Goal: Task Accomplishment & Management: Manage account settings

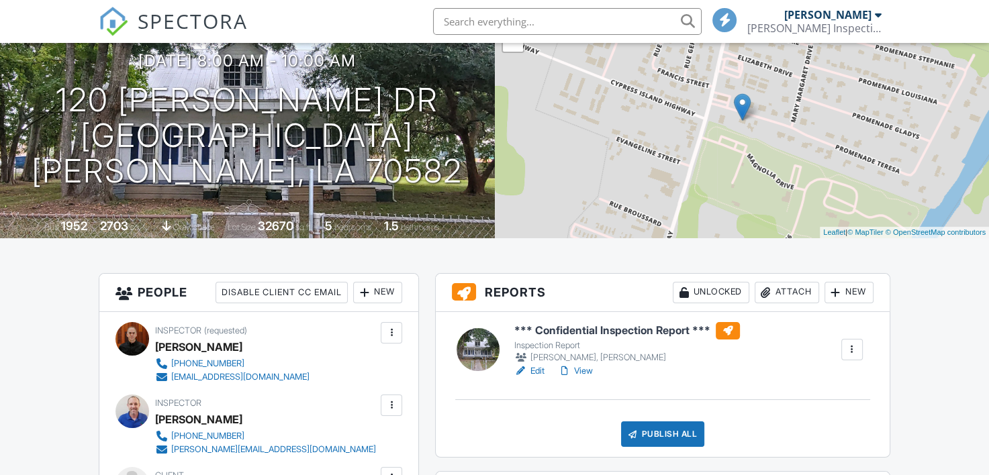
click at [535, 373] on link "Edit" at bounding box center [529, 371] width 30 height 13
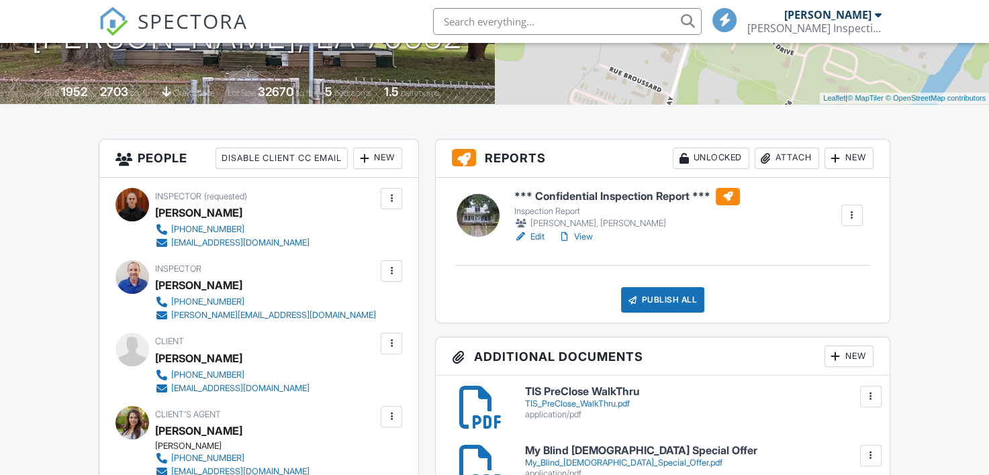
click at [784, 156] on div "Attach" at bounding box center [787, 158] width 64 height 21
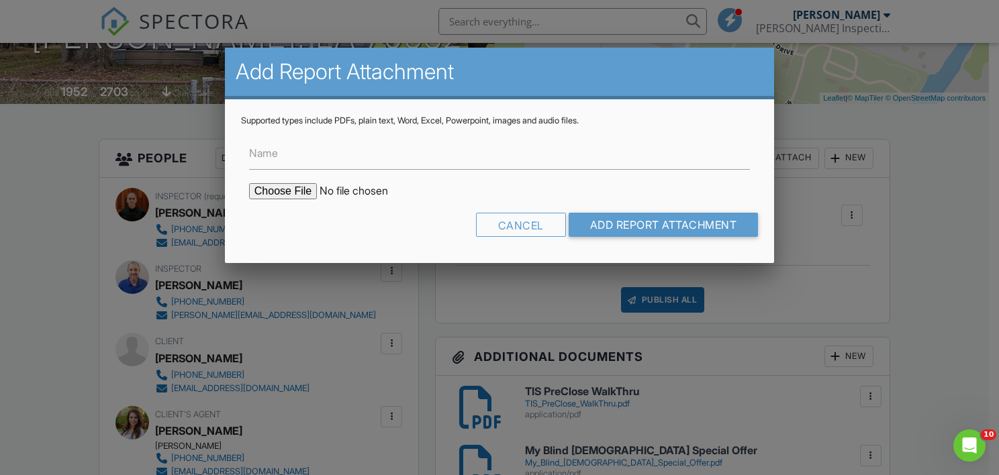
click at [274, 186] on input "file" at bounding box center [363, 191] width 228 height 16
type input "C:\fakepath\WDIR-120.Teresa.Dr.pdf"
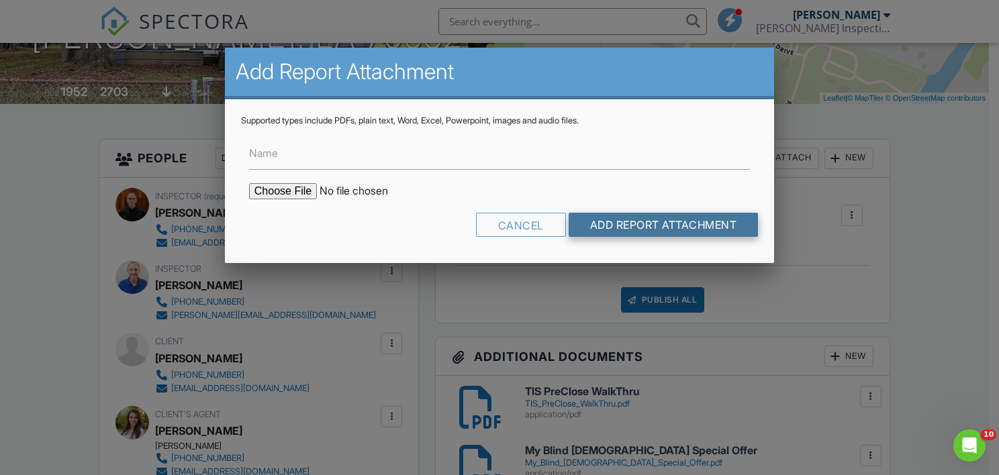
click at [666, 220] on input "Add Report Attachment" at bounding box center [664, 225] width 190 height 24
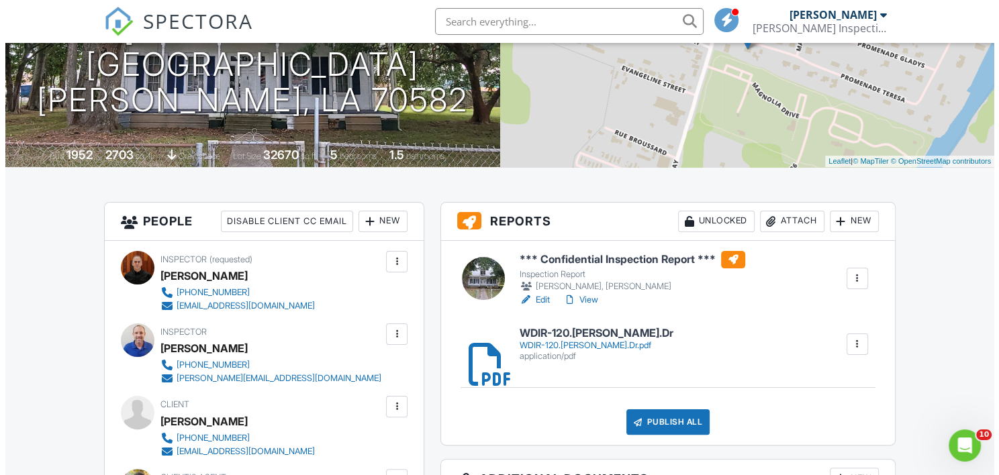
scroll to position [269, 0]
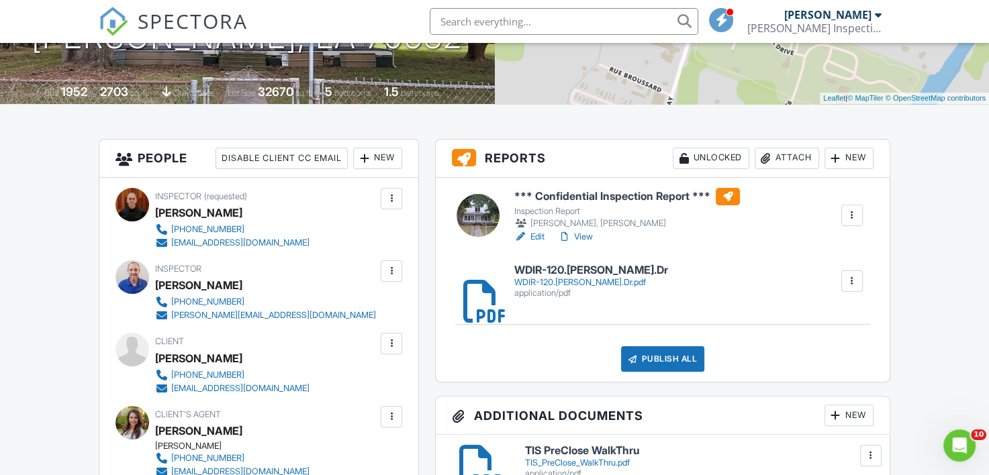
click at [661, 352] on div "Publish All" at bounding box center [663, 360] width 84 height 26
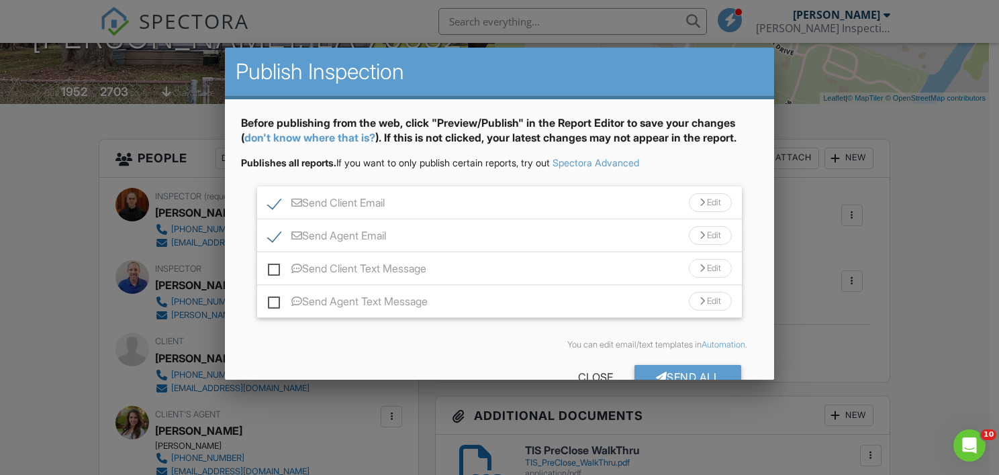
scroll to position [48, 0]
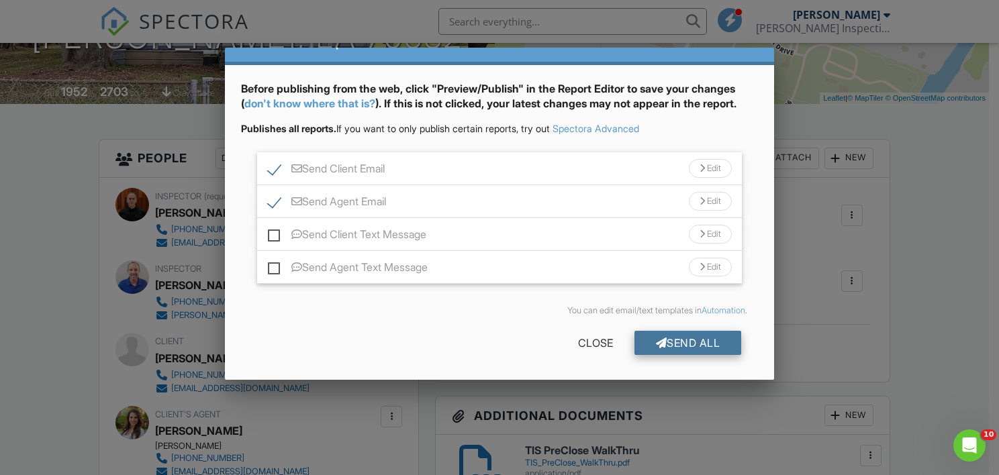
click at [669, 344] on div "Send All" at bounding box center [688, 343] width 107 height 24
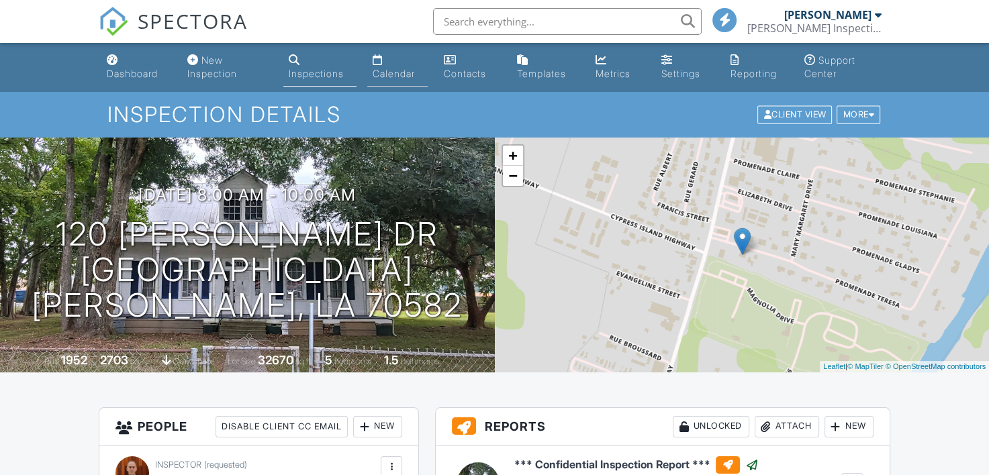
click at [392, 61] on link "Calendar" at bounding box center [397, 67] width 60 height 38
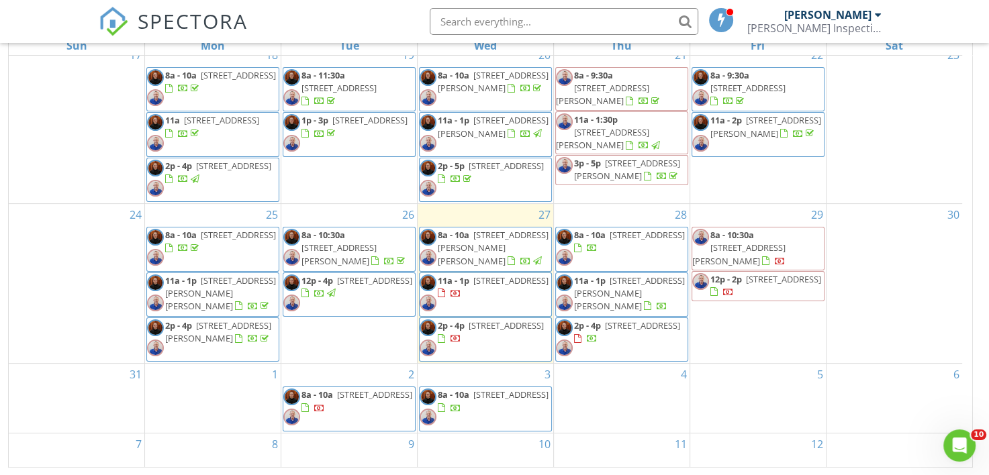
scroll to position [15, 0]
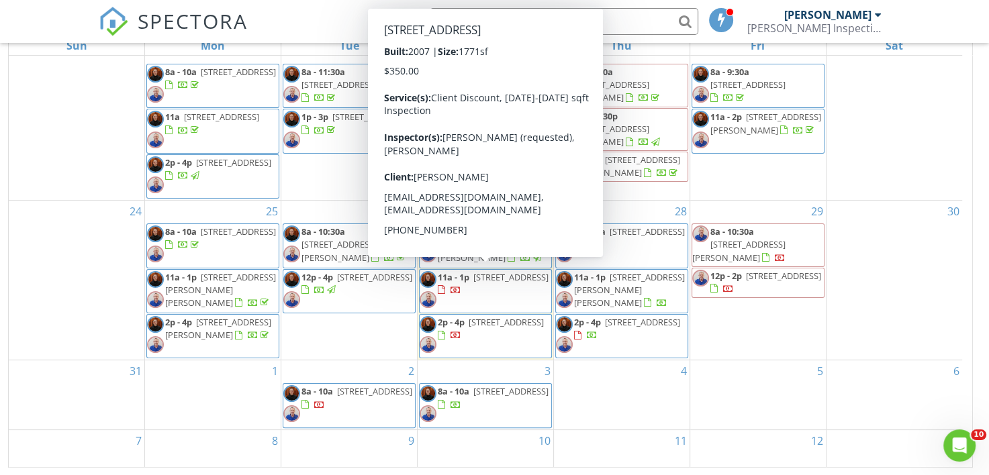
click at [484, 276] on span "200 Hallmark Ave , Lafayette 70508" at bounding box center [510, 277] width 75 height 12
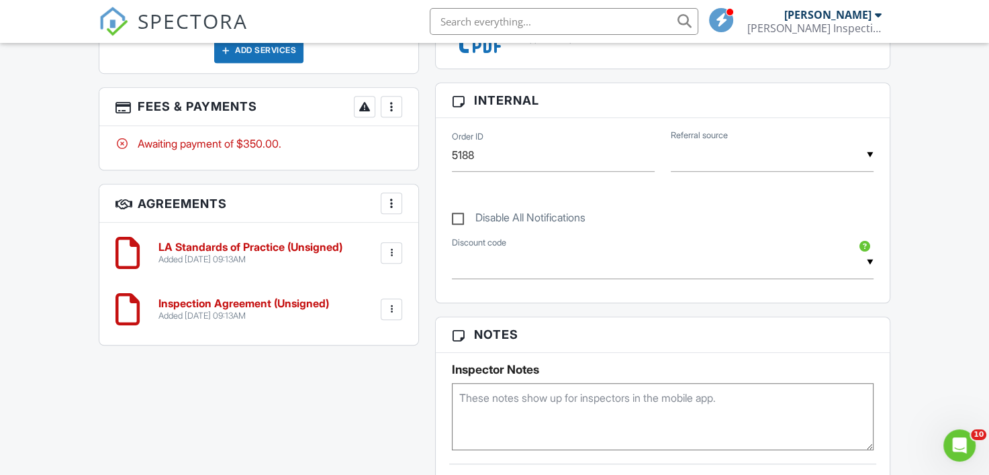
click at [392, 103] on div at bounding box center [391, 106] width 13 height 13
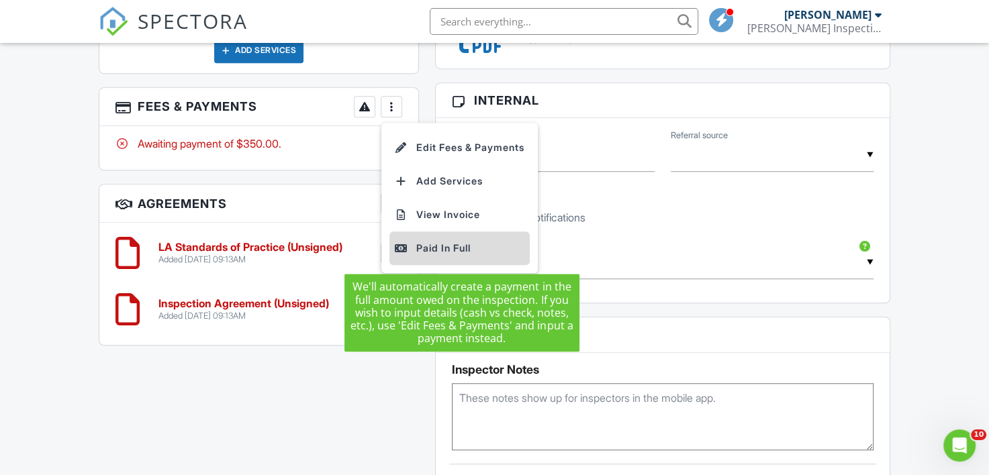
click at [457, 246] on div "Paid In Full" at bounding box center [460, 248] width 130 height 16
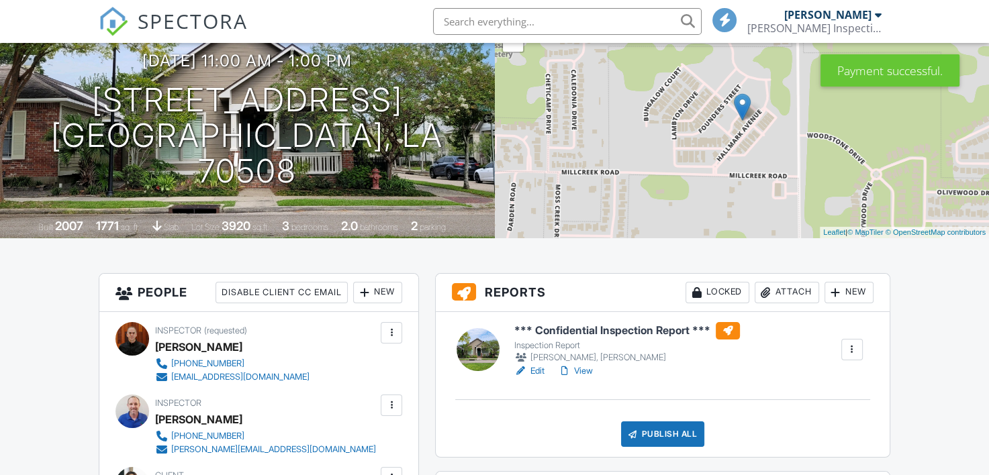
click at [588, 373] on link "View" at bounding box center [575, 371] width 35 height 13
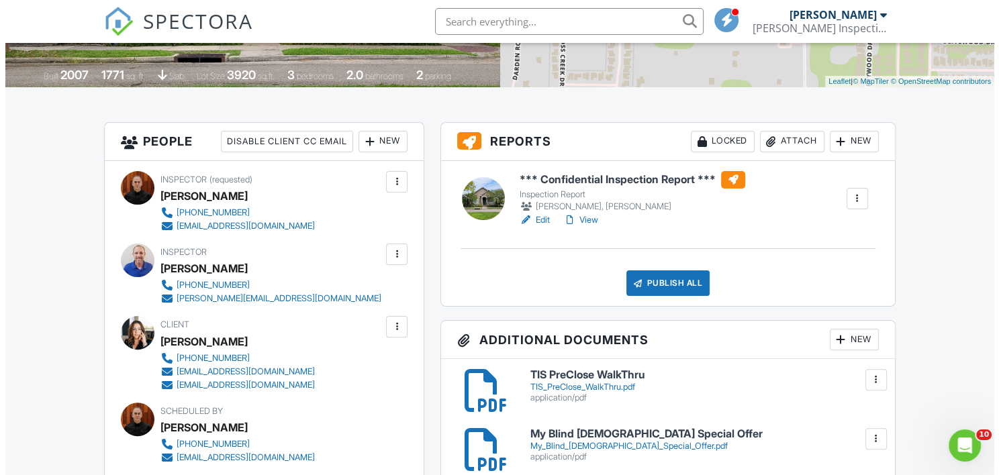
scroll to position [134, 0]
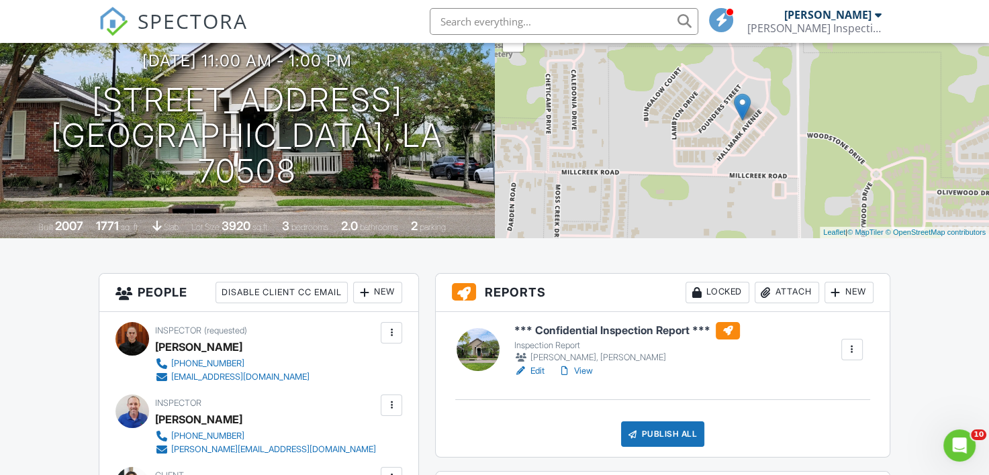
click at [654, 427] on div "Publish All" at bounding box center [663, 435] width 84 height 26
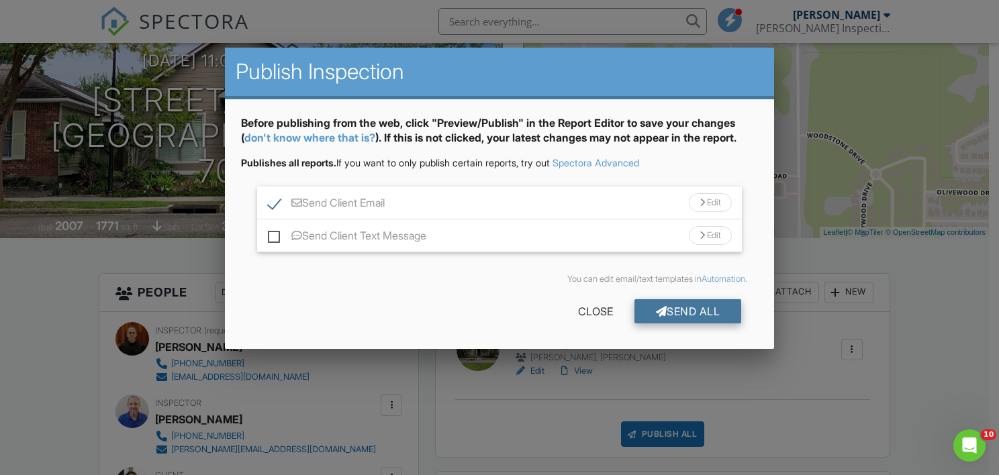
click at [692, 307] on div "Send All" at bounding box center [688, 312] width 107 height 24
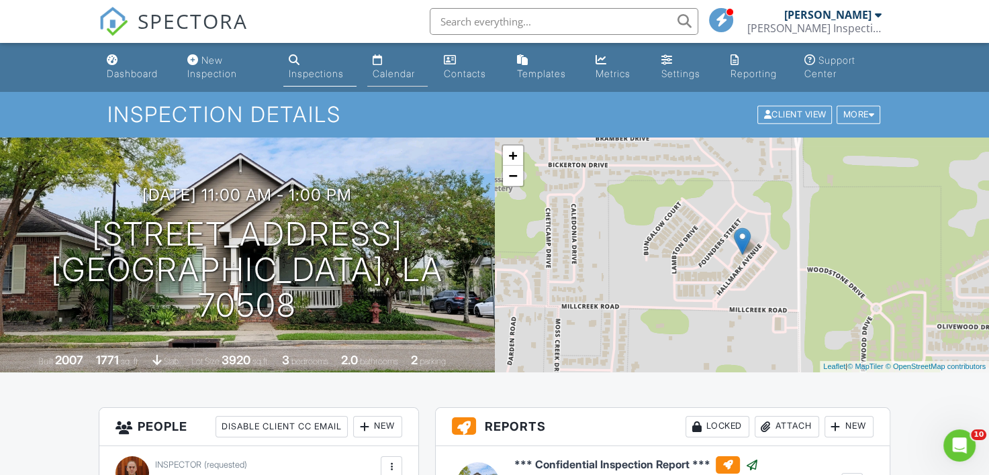
click at [395, 69] on div "Calendar" at bounding box center [394, 73] width 42 height 11
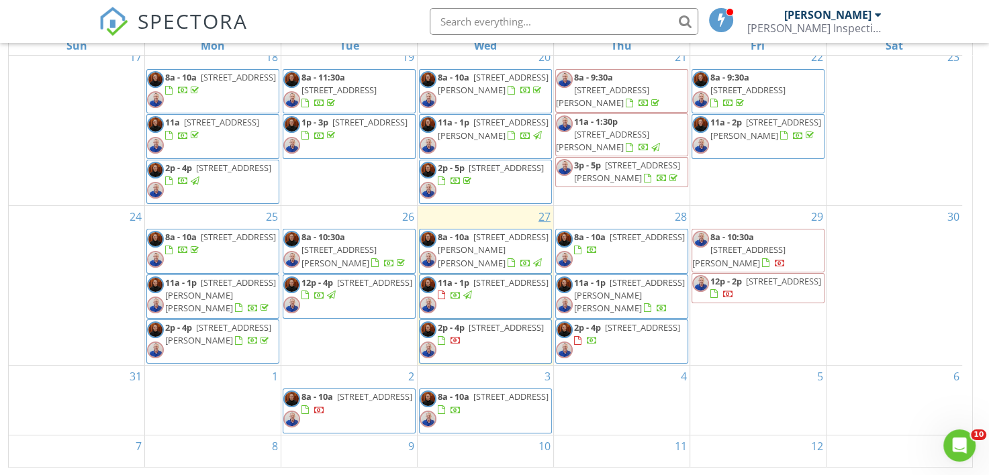
scroll to position [15, 0]
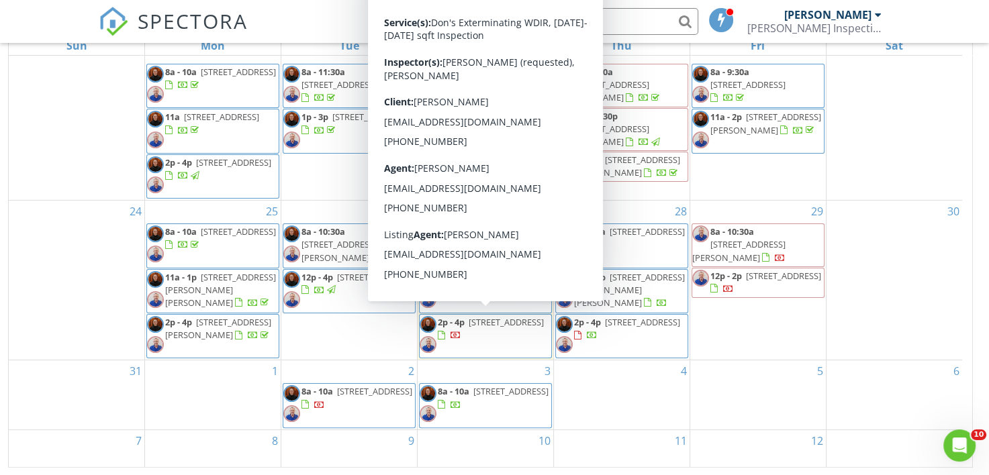
click at [472, 328] on span "125 Chase Dr , Lafayette 70507" at bounding box center [506, 322] width 75 height 12
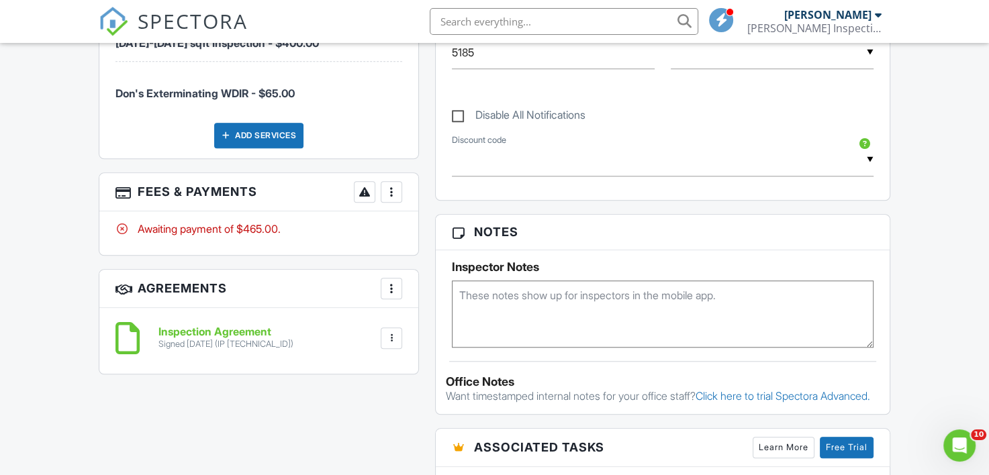
scroll to position [1075, 0]
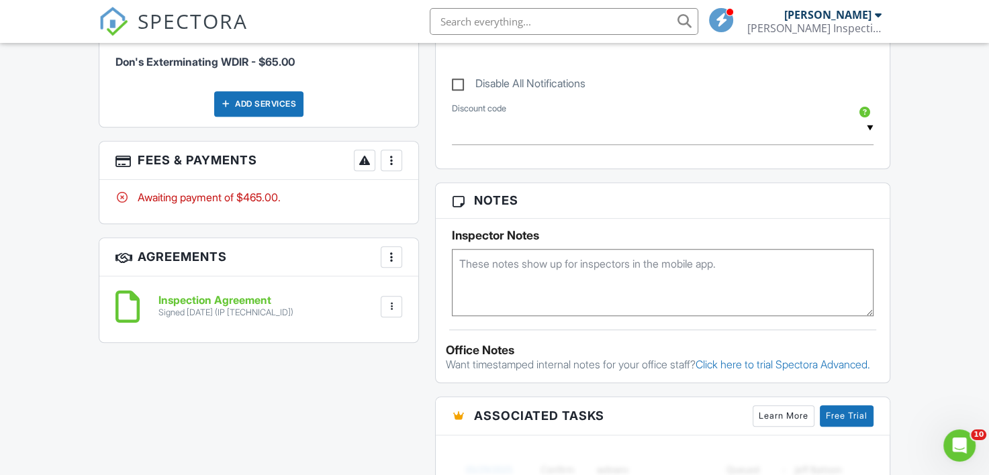
click at [394, 164] on div at bounding box center [391, 160] width 13 height 13
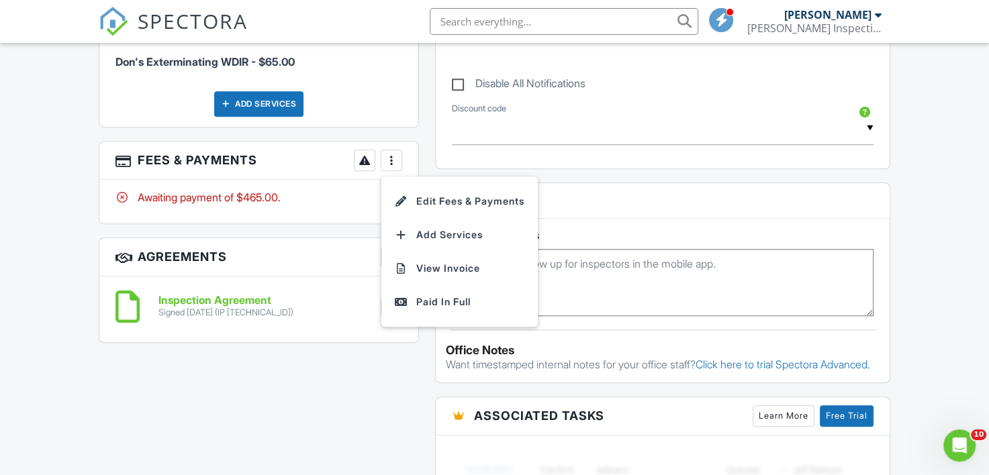
drag, startPoint x: 441, startPoint y: 296, endPoint x: 467, endPoint y: 298, distance: 26.3
click at [442, 296] on div "Paid In Full" at bounding box center [460, 302] width 130 height 16
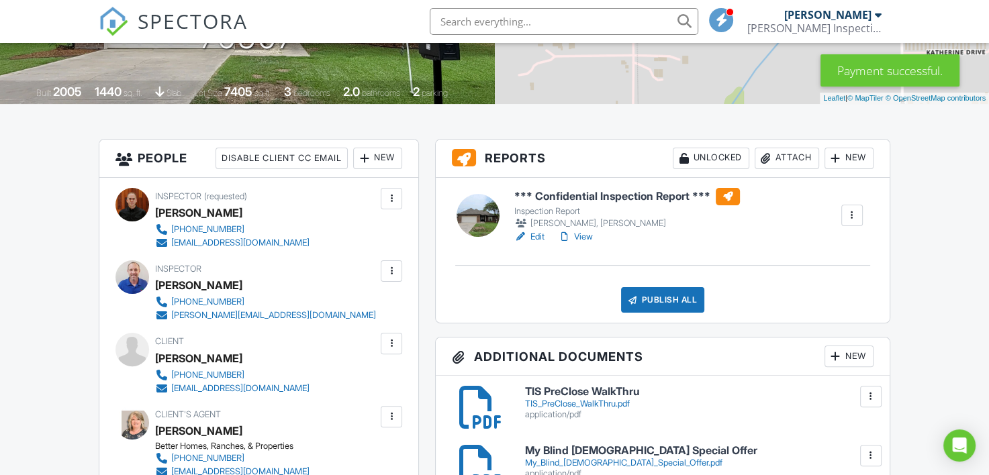
click at [804, 154] on div "Attach" at bounding box center [787, 158] width 64 height 21
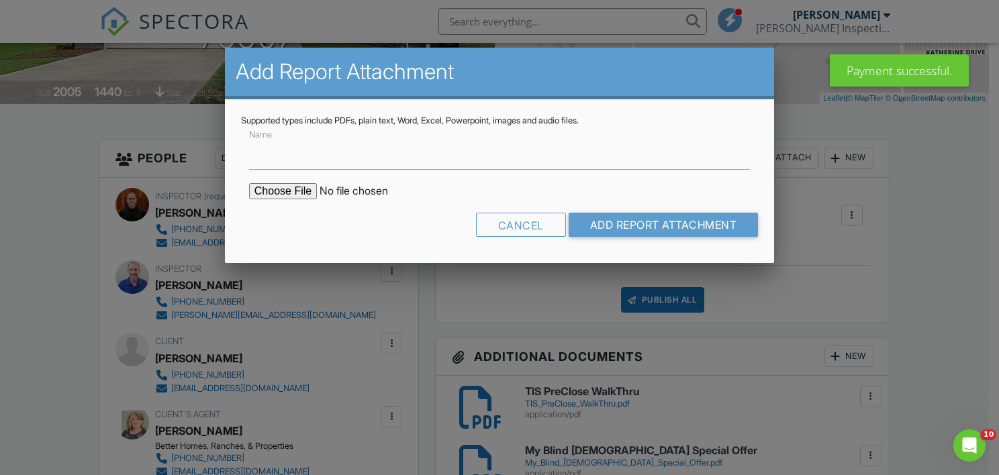
click at [285, 186] on input "file" at bounding box center [363, 191] width 228 height 16
type input "C:\fakepath\WDIR-125.Chase.Dr.pdf"
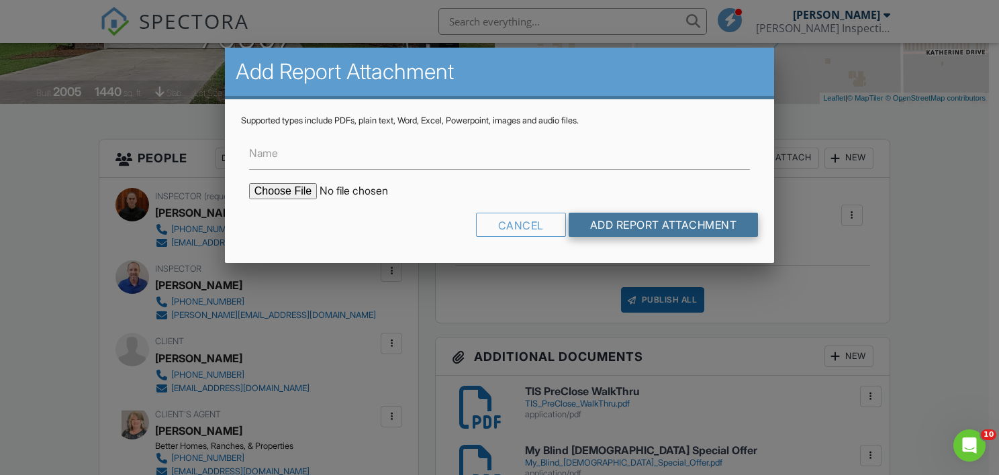
click at [673, 224] on input "Add Report Attachment" at bounding box center [664, 225] width 190 height 24
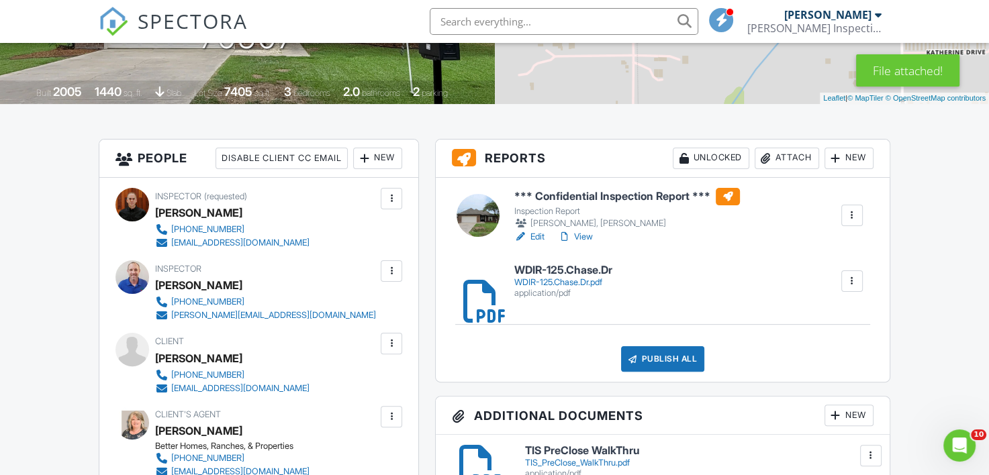
click at [588, 237] on link "View" at bounding box center [575, 236] width 35 height 13
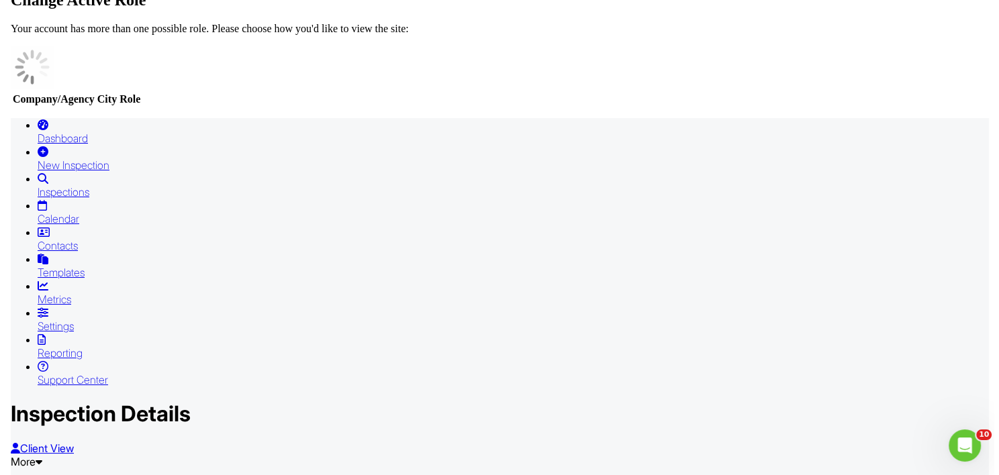
scroll to position [403, 0]
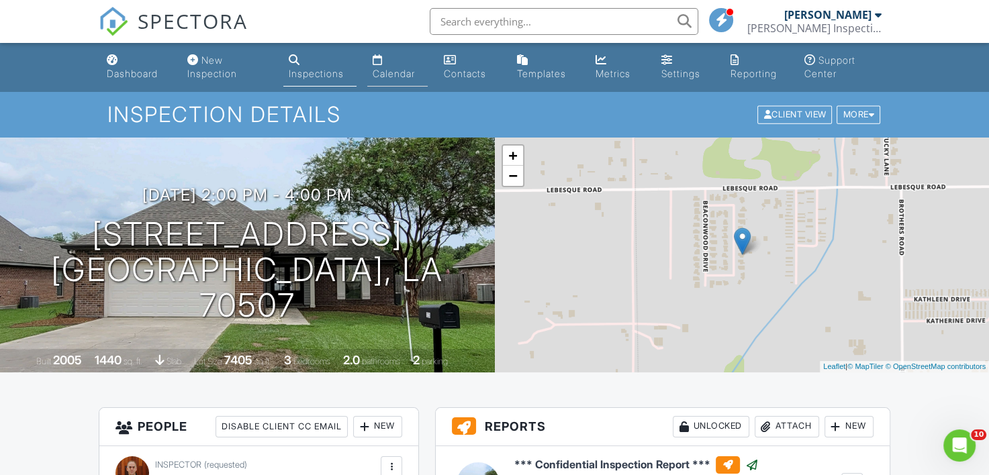
click at [398, 78] on div "Calendar" at bounding box center [394, 73] width 42 height 11
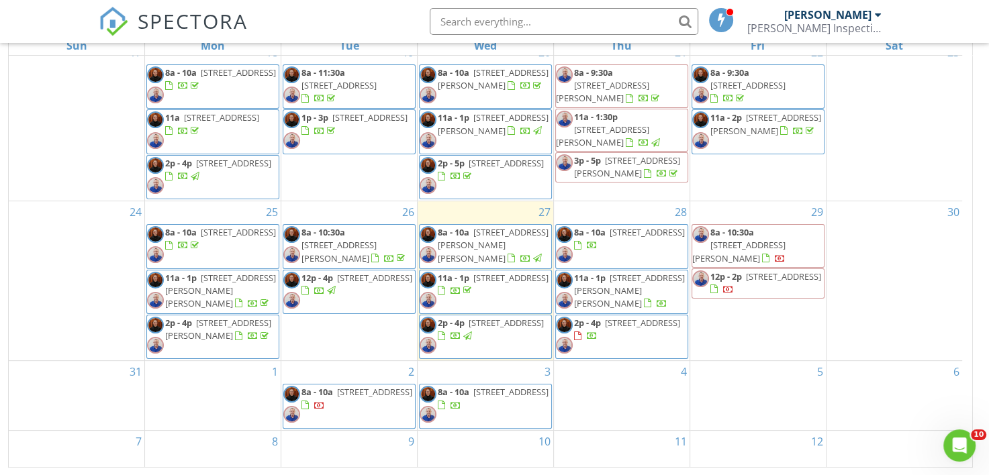
scroll to position [15, 0]
click at [373, 19] on div "SPECTORA Ricky Thibodeaux Thibodeaux Inspection Services, LLC Role: Inspector D…" at bounding box center [494, 21] width 791 height 43
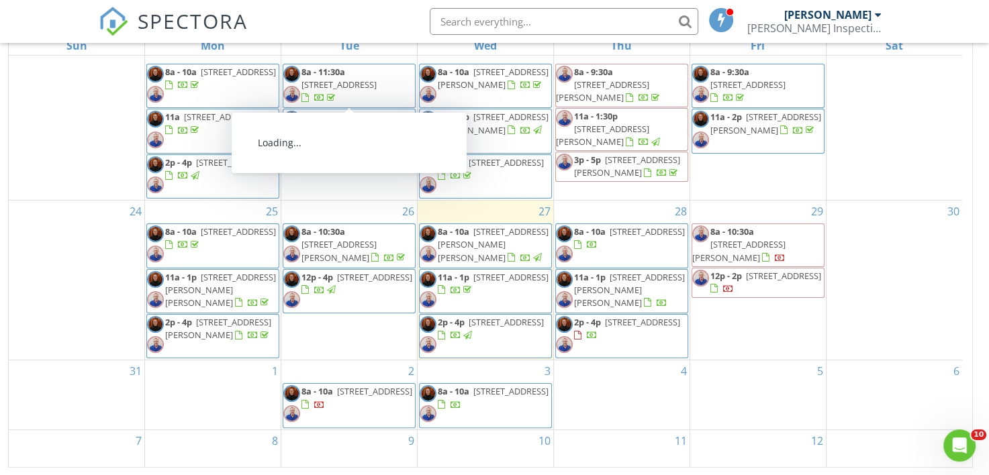
click at [298, 18] on div "SPECTORA Ricky Thibodeaux Thibodeaux Inspection Services, LLC Role: Inspector D…" at bounding box center [494, 21] width 791 height 43
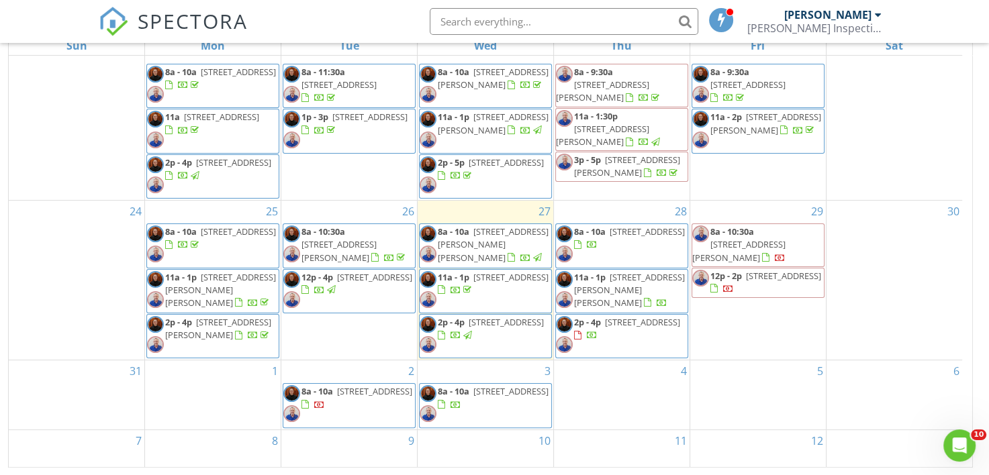
click at [300, 32] on div "SPECTORA Ricky Thibodeaux Thibodeaux Inspection Services, LLC Role: Inspector D…" at bounding box center [494, 21] width 791 height 43
click at [390, 4] on div "SPECTORA [PERSON_NAME] Inspection Services, LLC Role: Inspector Dashboard New I…" at bounding box center [494, 21] width 791 height 43
drag, startPoint x: 328, startPoint y: 50, endPoint x: 329, endPoint y: 26, distance: 24.2
click at [328, 48] on div "Tue" at bounding box center [349, 45] width 136 height 19
click at [332, 24] on div "SPECTORA [PERSON_NAME] Inspection Services, LLC Role: Inspector Dashboard New I…" at bounding box center [494, 21] width 791 height 43
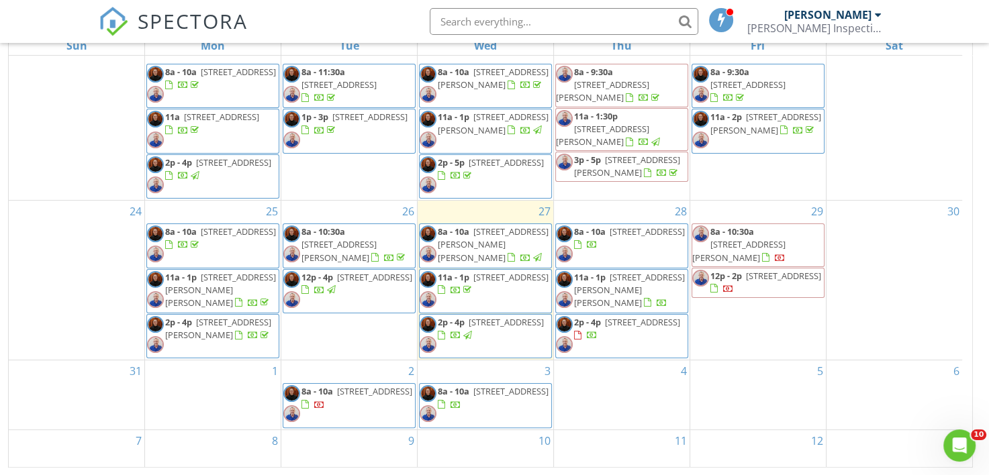
click at [365, 16] on div "SPECTORA [PERSON_NAME] Inspection Services, LLC Role: Inspector Dashboard New I…" at bounding box center [494, 21] width 791 height 43
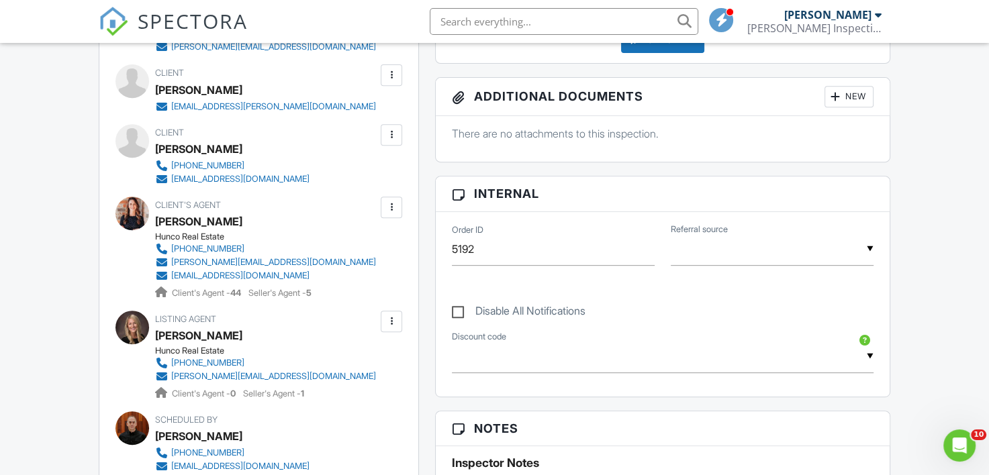
click at [396, 77] on div at bounding box center [391, 75] width 13 height 13
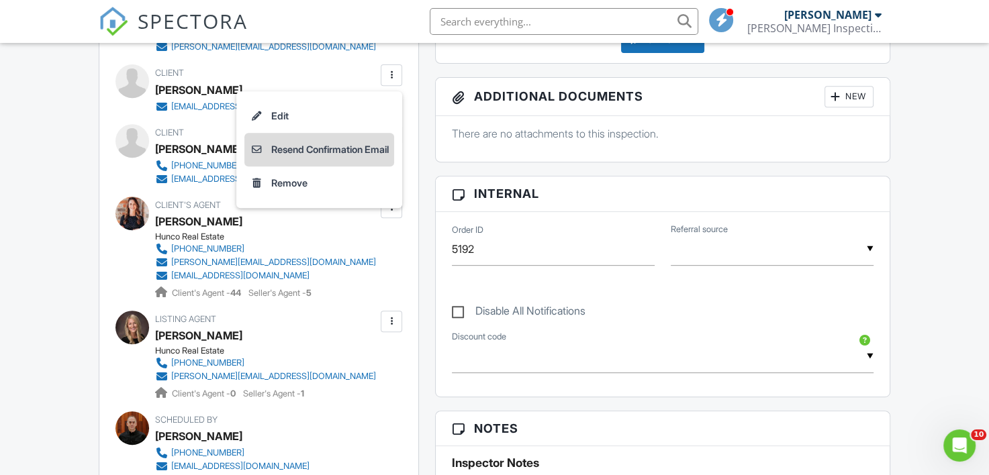
click at [317, 157] on li "Resend Confirmation Email" at bounding box center [319, 150] width 150 height 34
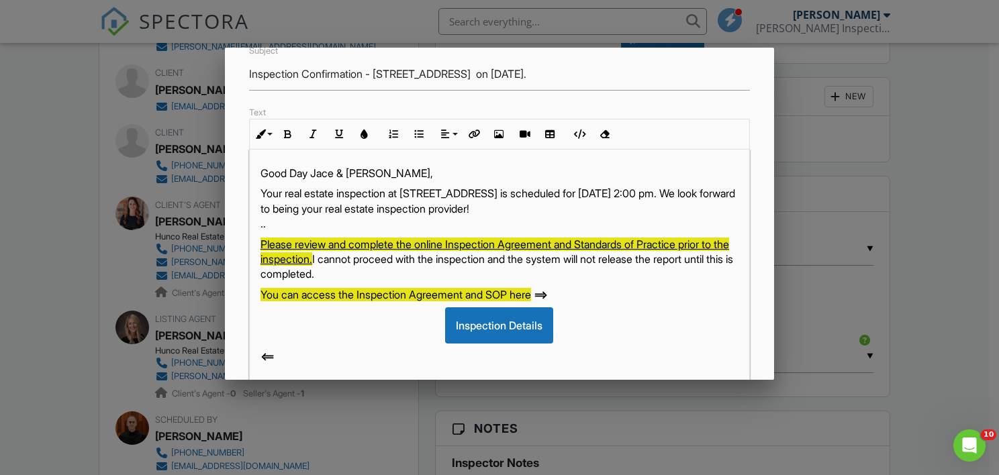
scroll to position [269, 0]
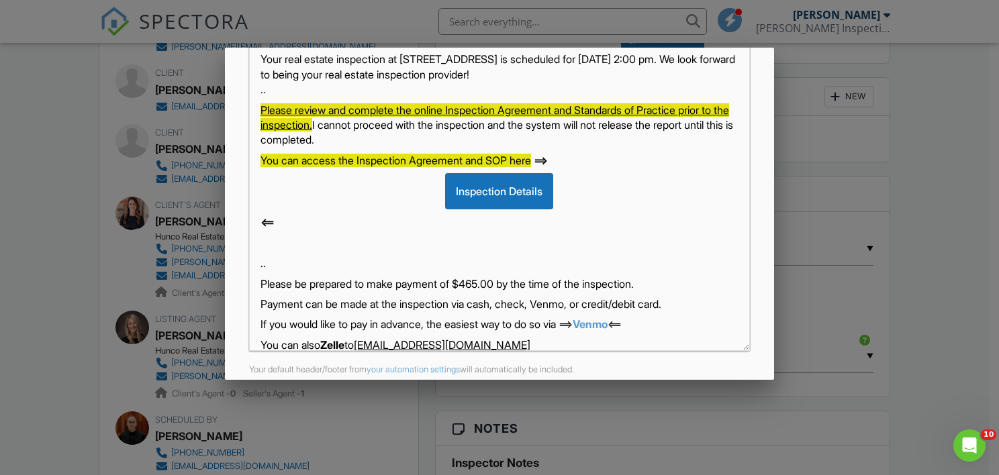
click at [308, 262] on p ".." at bounding box center [500, 263] width 478 height 15
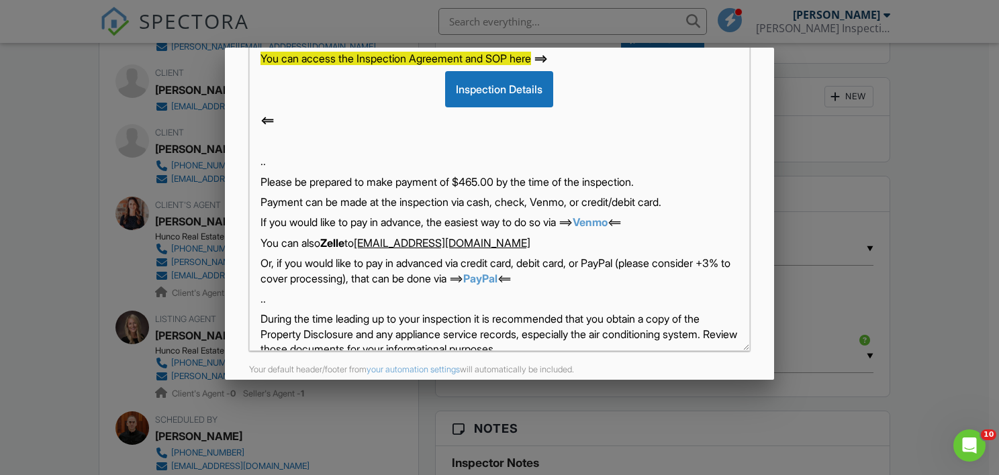
scroll to position [134, 0]
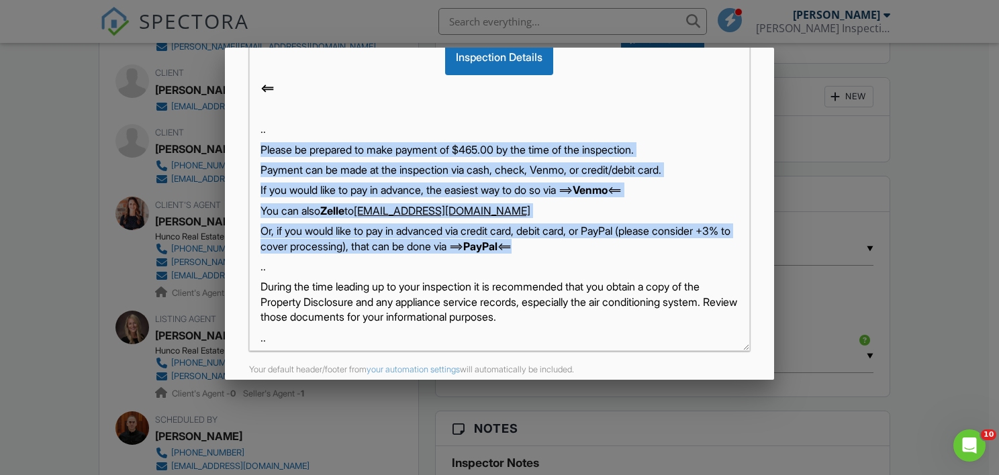
click at [643, 250] on p "Or, if you would like to pay in advanced via credit card, debit card, or PayPal…" at bounding box center [500, 239] width 478 height 30
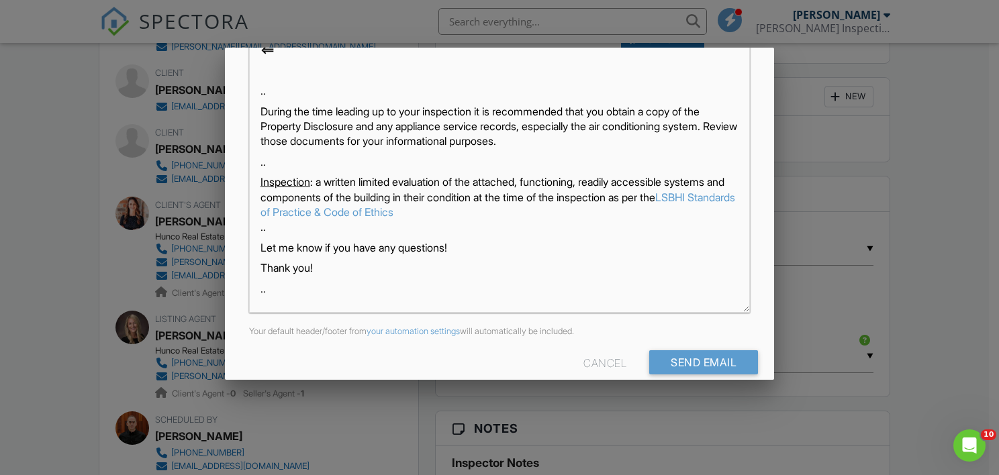
scroll to position [326, 0]
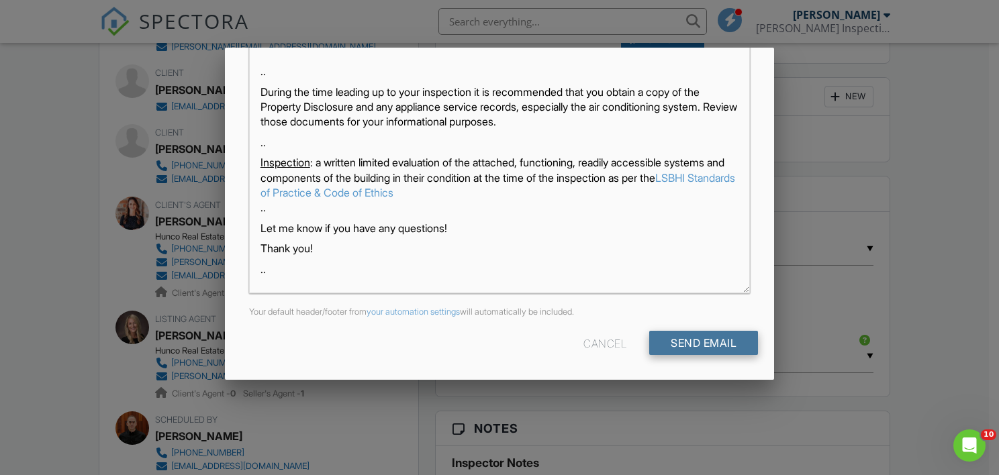
click at [705, 335] on input "Send Email" at bounding box center [703, 343] width 109 height 24
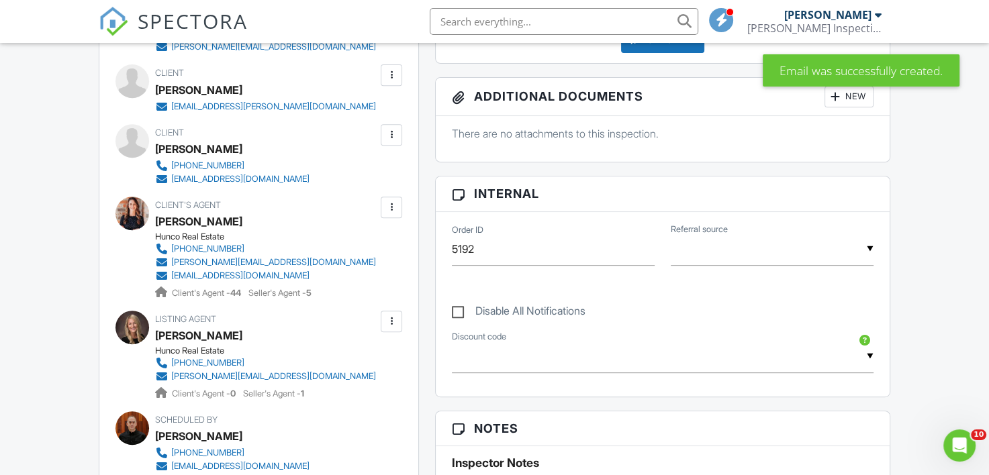
click at [392, 128] on div at bounding box center [391, 134] width 13 height 13
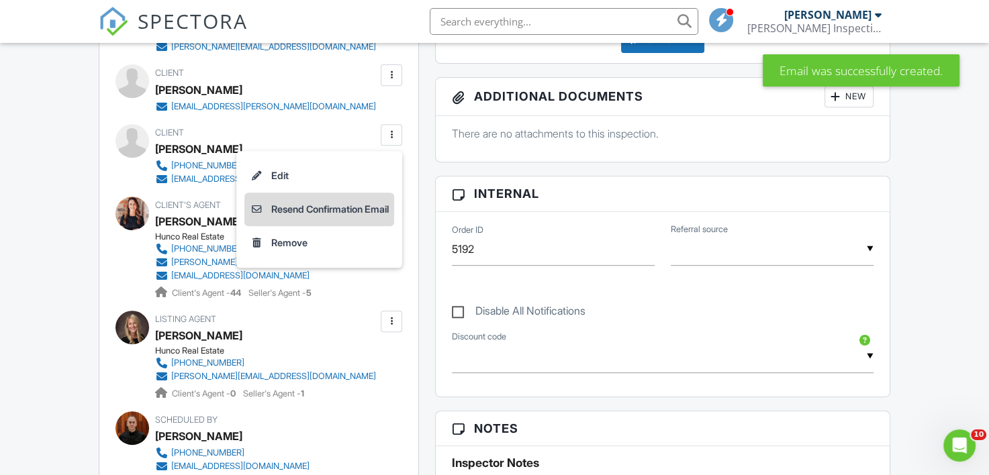
click at [303, 202] on li "Resend Confirmation Email" at bounding box center [319, 210] width 150 height 34
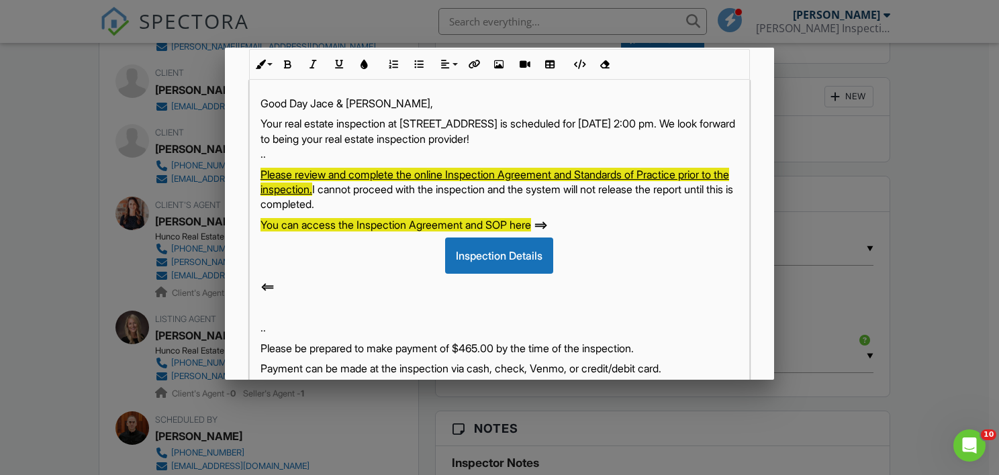
scroll to position [269, 0]
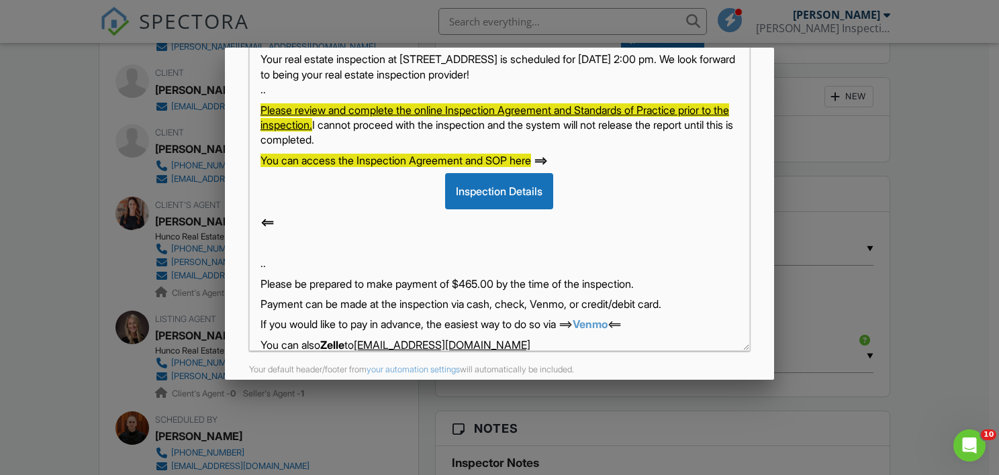
click at [338, 269] on p ".." at bounding box center [500, 263] width 478 height 15
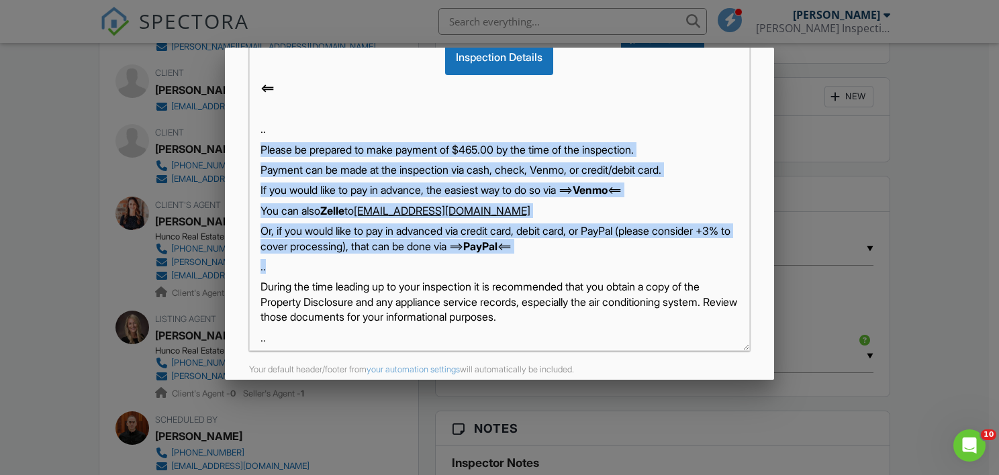
click at [348, 264] on p ".." at bounding box center [500, 266] width 478 height 15
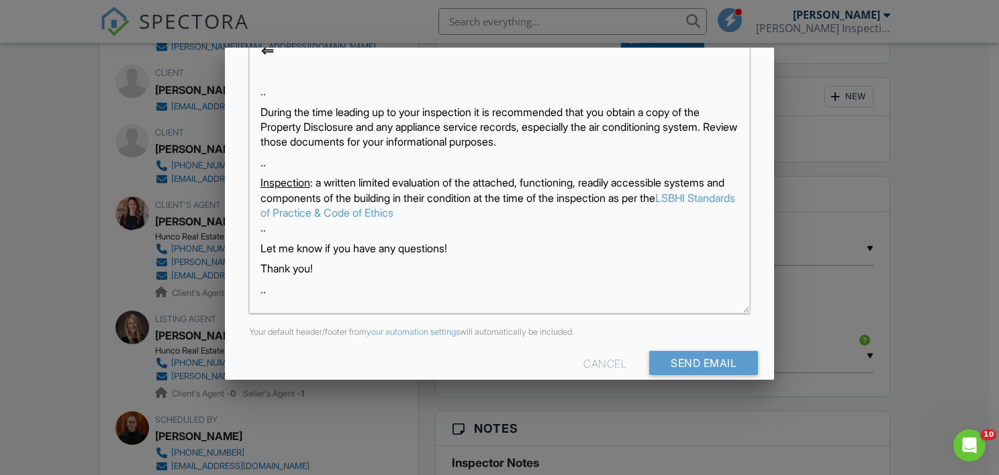
scroll to position [326, 0]
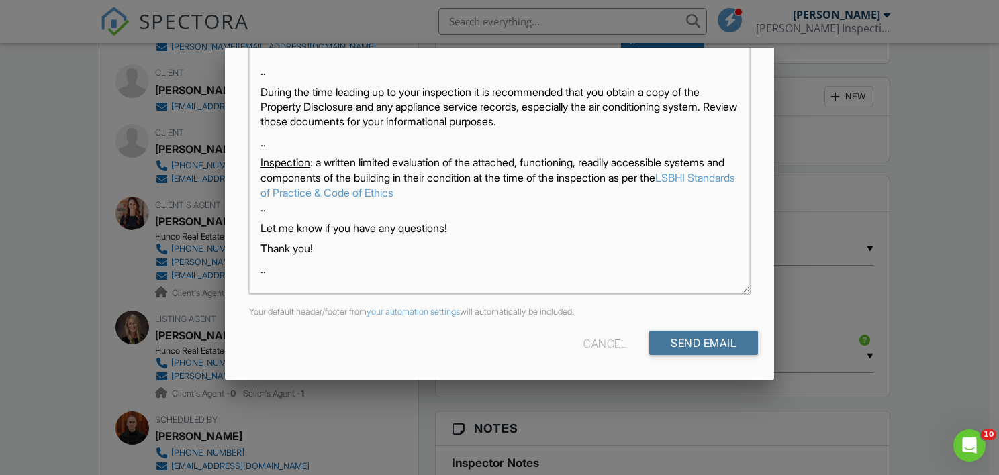
click at [699, 342] on input "Send Email" at bounding box center [703, 343] width 109 height 24
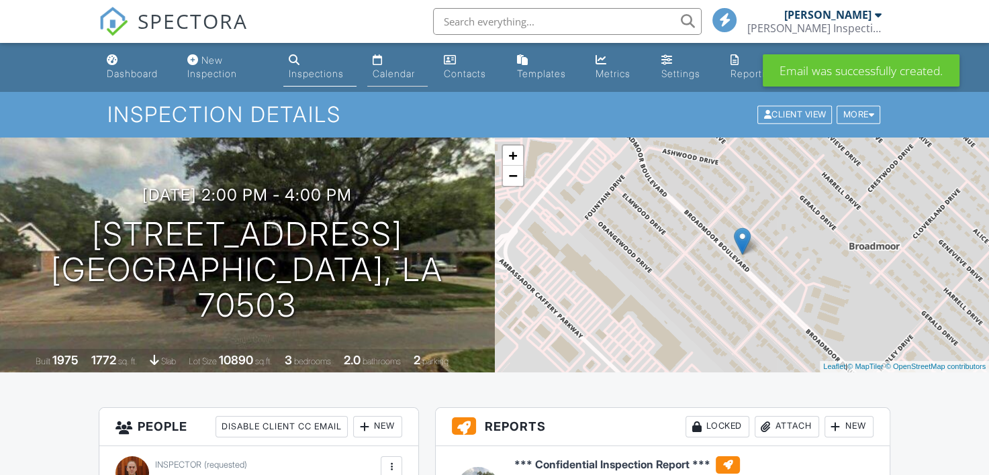
click at [392, 70] on div "Calendar" at bounding box center [394, 73] width 42 height 11
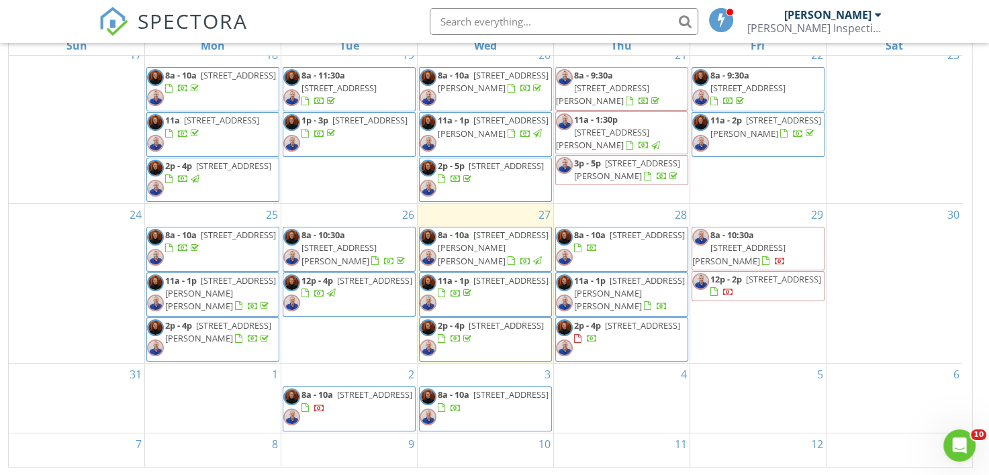
scroll to position [15, 0]
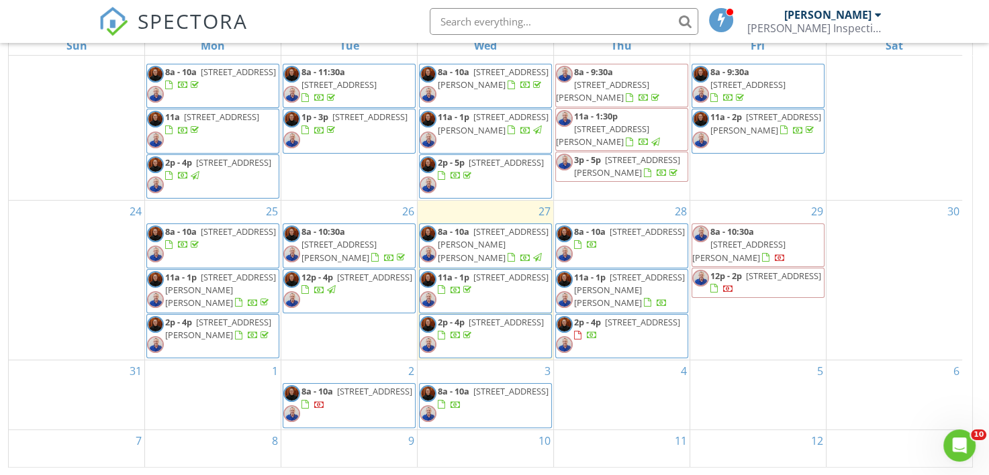
click at [351, 21] on div "SPECTORA [PERSON_NAME] Inspection Services, LLC Role: Inspector Dashboard New I…" at bounding box center [494, 21] width 791 height 43
click at [387, 27] on div "SPECTORA [PERSON_NAME] Inspection Services, LLC Role: Inspector Dashboard New I…" at bounding box center [494, 21] width 791 height 43
click at [381, 21] on div "SPECTORA [PERSON_NAME] Inspection Services, LLC Role: Inspector Dashboard New I…" at bounding box center [494, 21] width 791 height 43
